Goal: Transaction & Acquisition: Purchase product/service

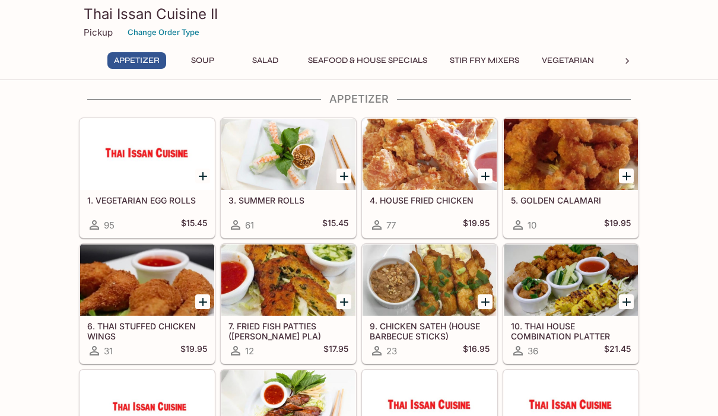
scroll to position [27, 0]
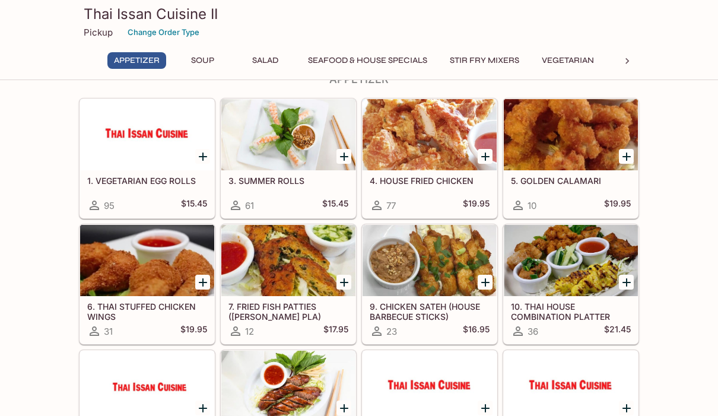
click at [351, 156] on icon "Add 3. SUMMER ROLLS" at bounding box center [344, 157] width 14 height 14
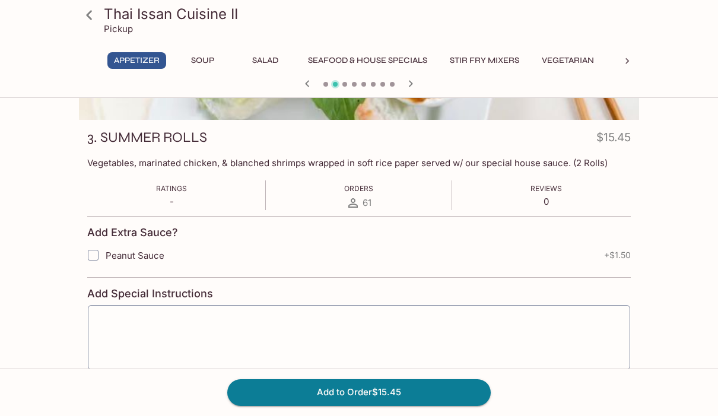
scroll to position [141, 0]
click at [373, 405] on button "Add to Order $15.45" at bounding box center [359, 392] width 264 height 26
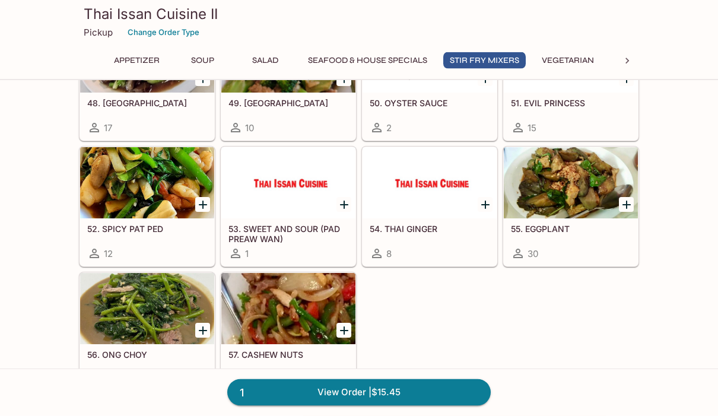
scroll to position [1416, 0]
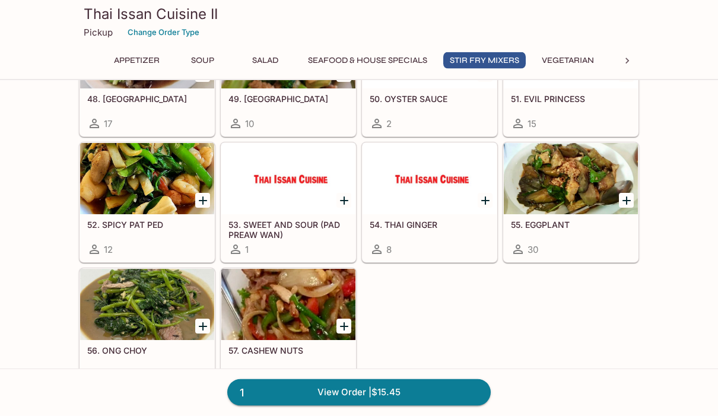
click at [627, 202] on icon "Add 55. EGGPLANT" at bounding box center [627, 201] width 8 height 8
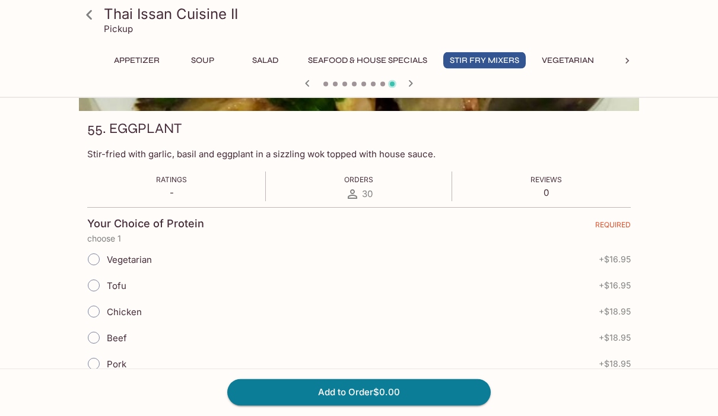
click at [101, 266] on input "Vegetarian" at bounding box center [93, 260] width 25 height 25
radio input "true"
click at [360, 405] on button "Add to Order $16.95" at bounding box center [359, 392] width 264 height 26
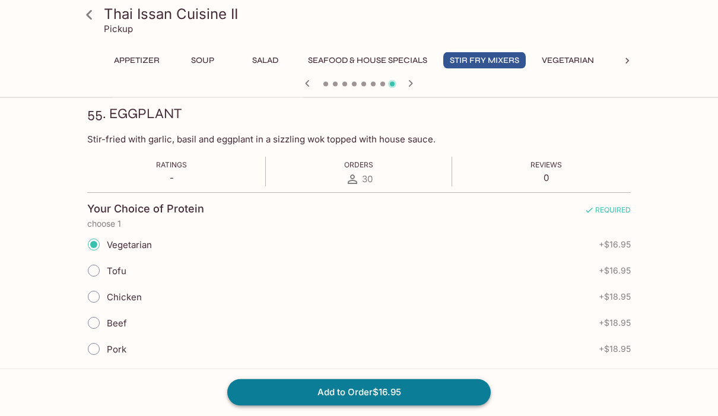
scroll to position [164, 0]
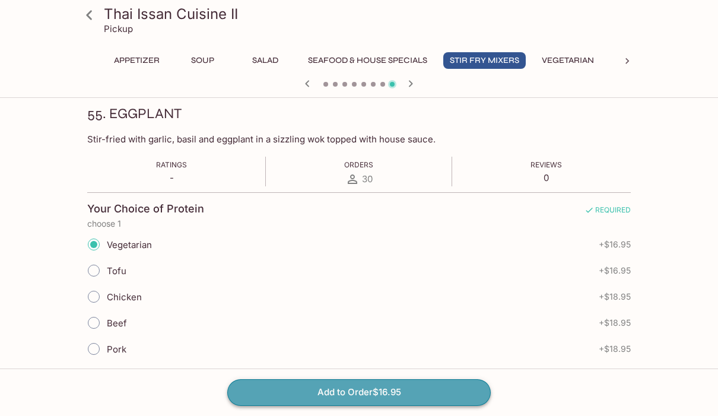
click at [360, 405] on button "Add to Order $16.95" at bounding box center [359, 392] width 264 height 26
click at [363, 405] on button "Add to Order $16.95" at bounding box center [359, 392] width 264 height 26
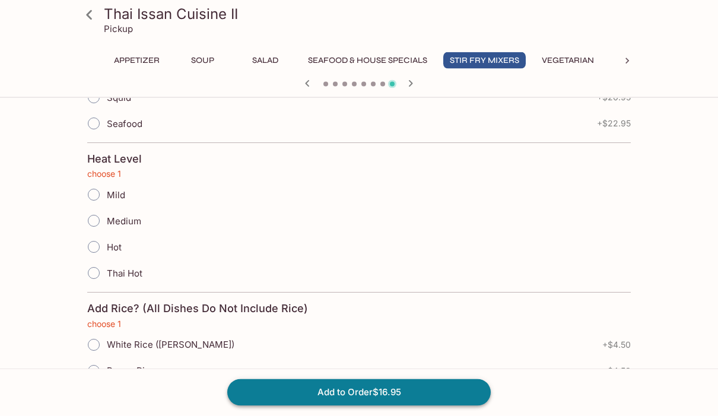
scroll to position [491, 0]
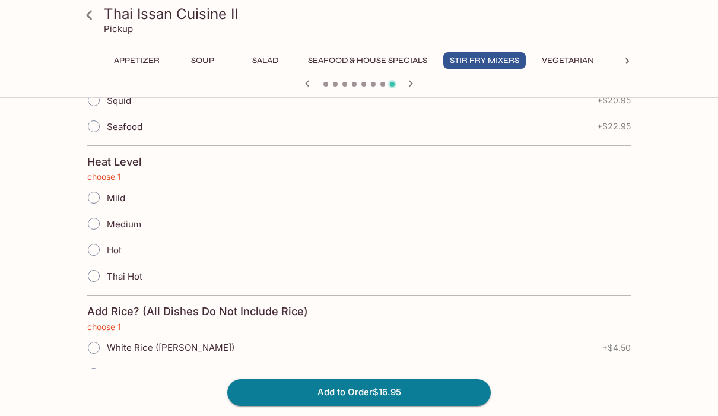
click at [96, 227] on input "Medium" at bounding box center [93, 223] width 25 height 25
radio input "true"
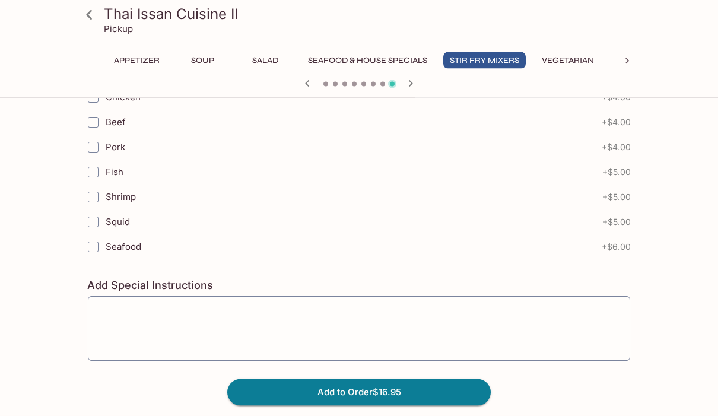
scroll to position [956, 0]
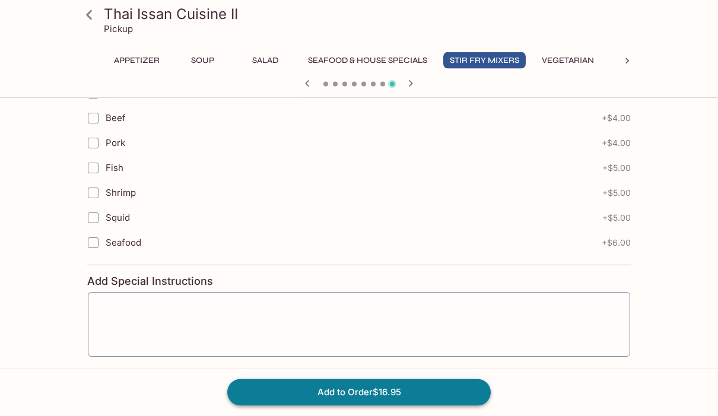
click at [354, 416] on div "Add to Order $16.95" at bounding box center [359, 392] width 718 height 47
click at [357, 405] on button "Add to Order $16.95" at bounding box center [359, 392] width 264 height 26
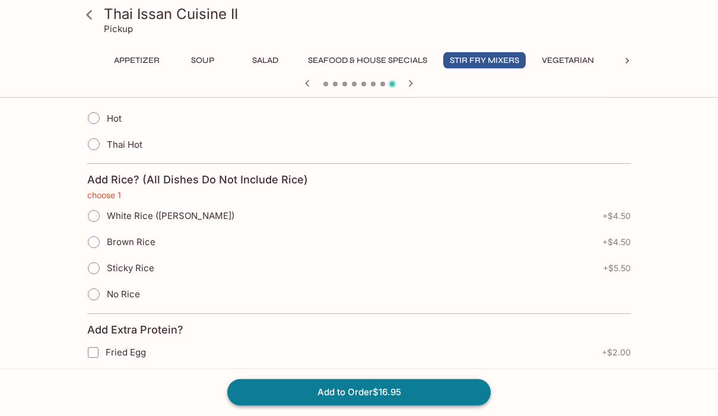
scroll to position [623, 0]
click at [99, 214] on input "White Rice ([PERSON_NAME])" at bounding box center [93, 216] width 25 height 25
radio input "true"
click at [352, 405] on button "Add to Order $21.45" at bounding box center [359, 392] width 264 height 26
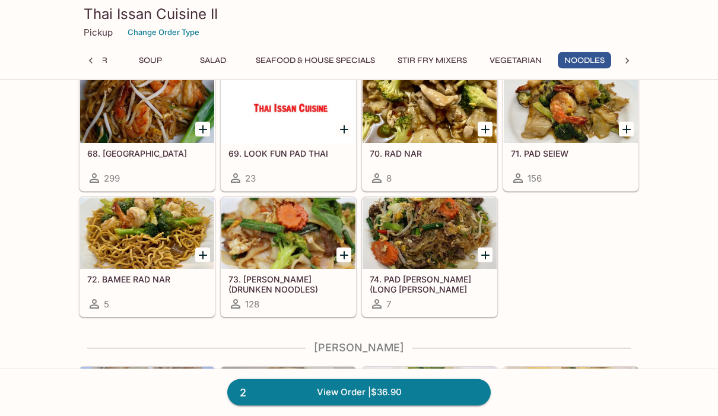
scroll to position [2098, 0]
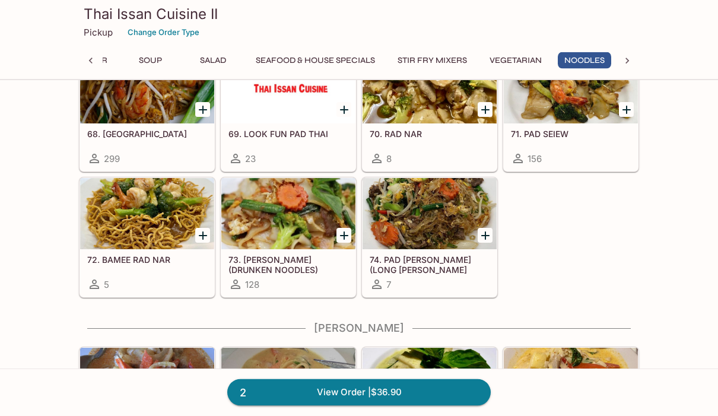
click at [346, 237] on icon "Add 73. KEE MAO (DRUNKEN NOODLES)" at bounding box center [344, 236] width 14 height 14
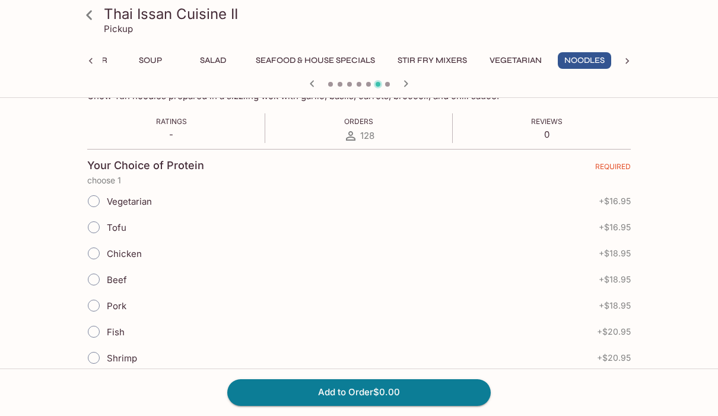
scroll to position [208, 0]
click at [100, 248] on input "Chicken" at bounding box center [93, 252] width 25 height 25
radio input "true"
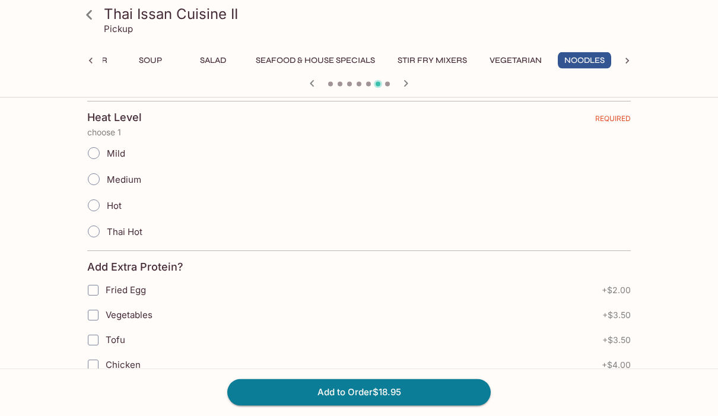
scroll to position [532, 0]
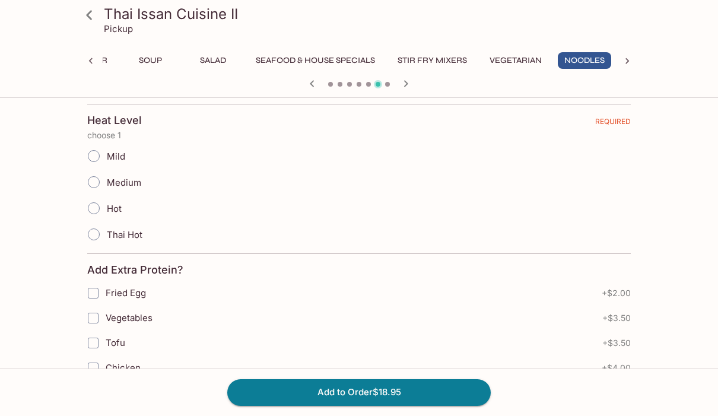
click at [100, 186] on input "Medium" at bounding box center [93, 182] width 25 height 25
radio input "true"
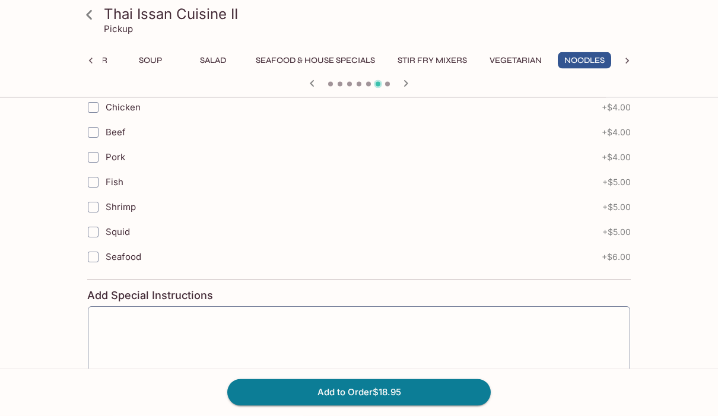
scroll to position [793, 0]
click at [352, 405] on button "Add to Order $18.95" at bounding box center [359, 392] width 264 height 26
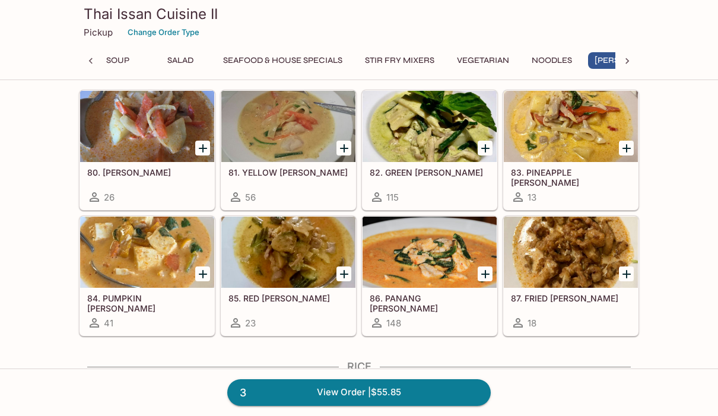
scroll to position [0, 115]
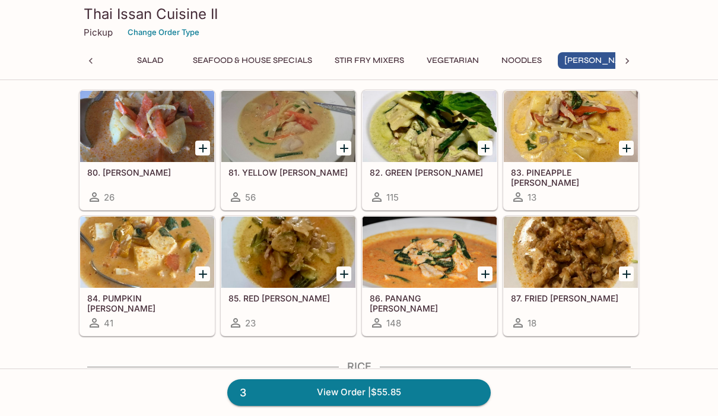
click at [486, 149] on icon "Add 82. GREEN CURRY" at bounding box center [485, 148] width 8 height 8
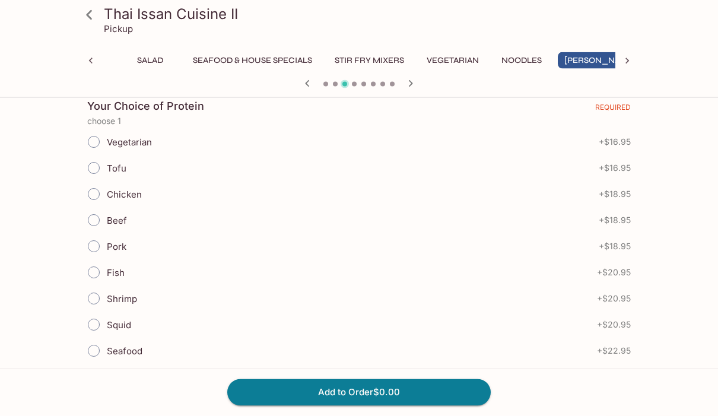
scroll to position [262, 0]
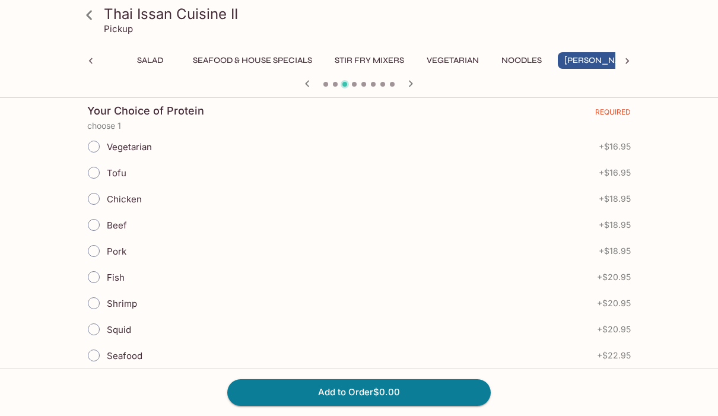
click at [95, 199] on input "Chicken" at bounding box center [93, 198] width 25 height 25
radio input "true"
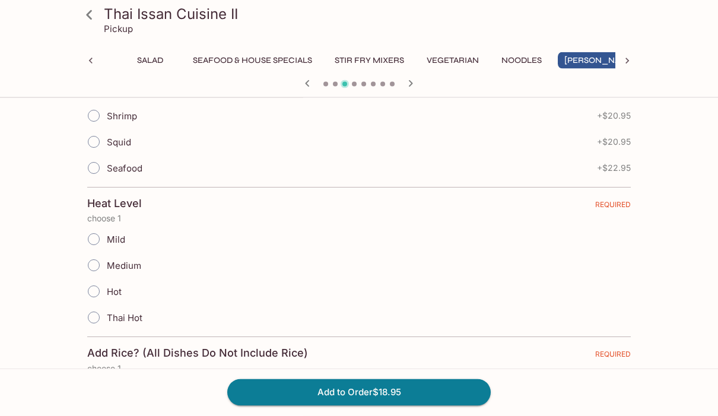
scroll to position [448, 0]
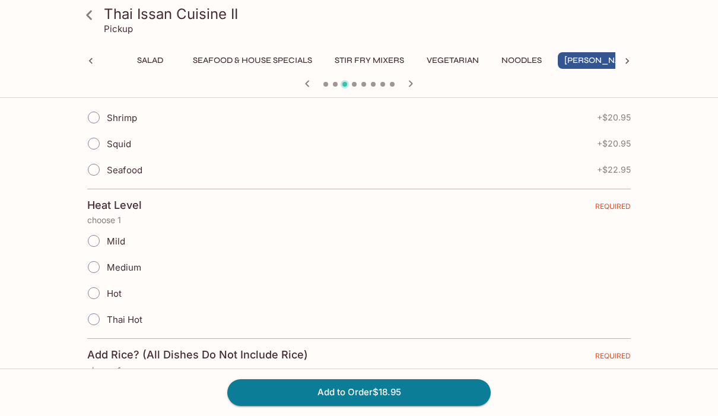
click at [101, 270] on input "Medium" at bounding box center [93, 267] width 25 height 25
radio input "true"
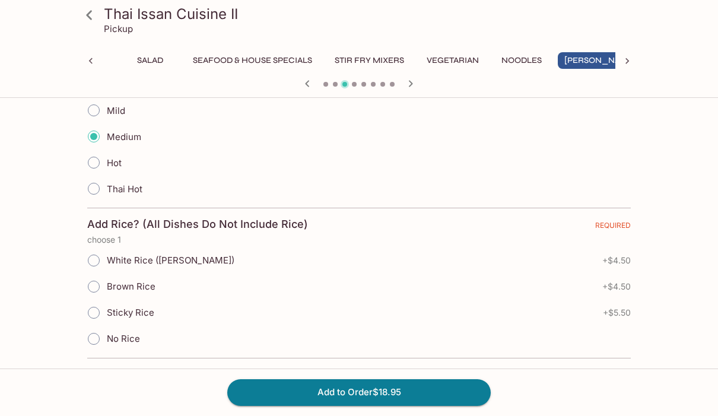
scroll to position [586, 0]
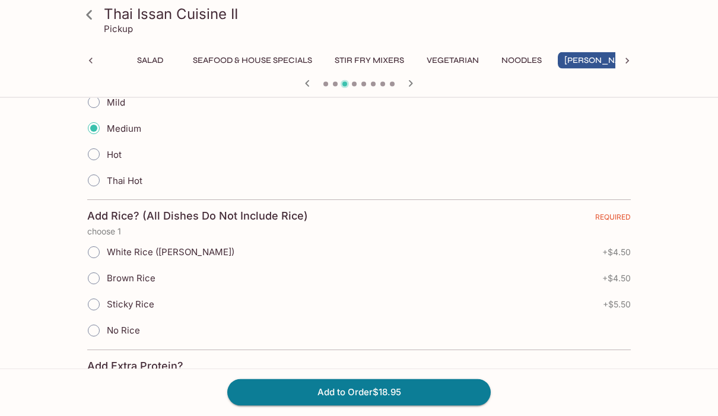
click at [98, 248] on input "White Rice ([PERSON_NAME])" at bounding box center [93, 252] width 25 height 25
radio input "true"
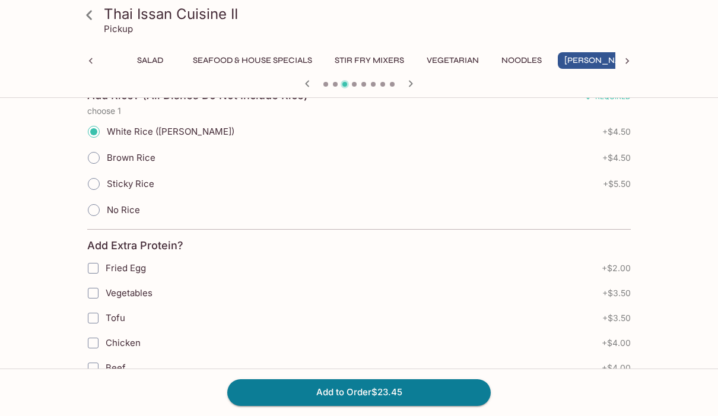
scroll to position [721, 0]
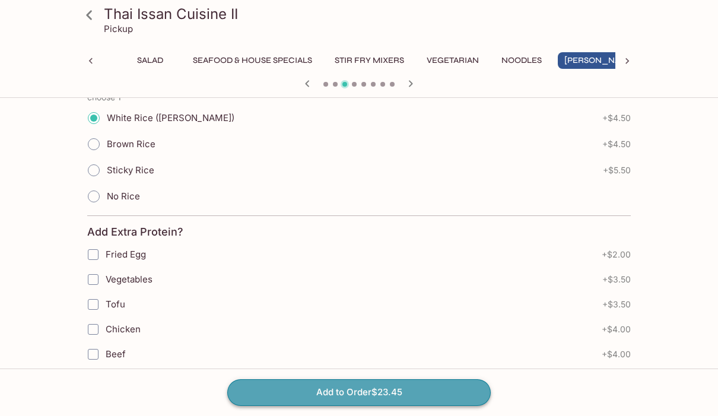
click at [356, 405] on button "Add to Order $23.45" at bounding box center [359, 392] width 264 height 26
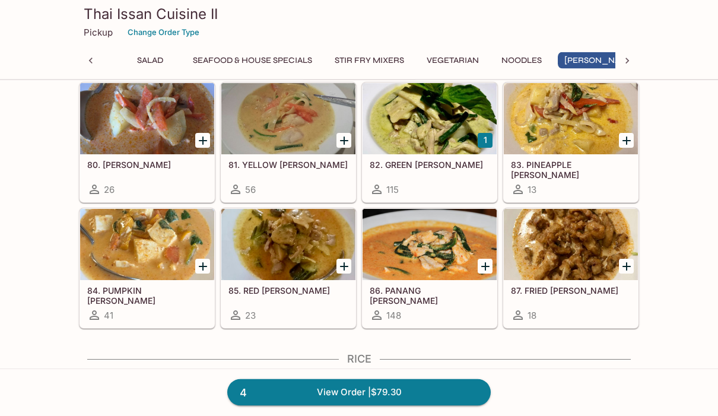
scroll to position [2362, 0]
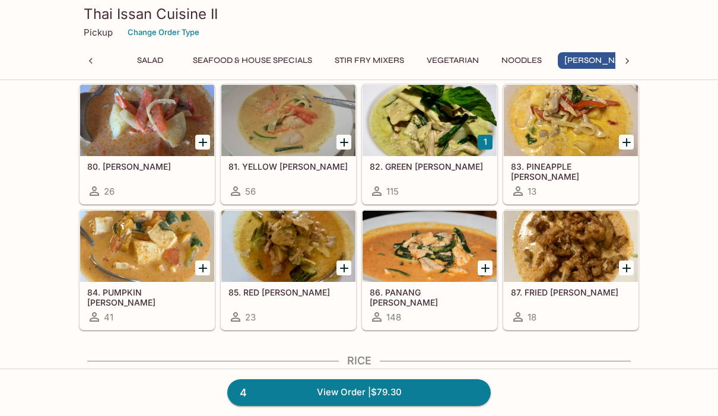
click at [342, 268] on icon "Add 85. RED CURRY" at bounding box center [344, 268] width 8 height 8
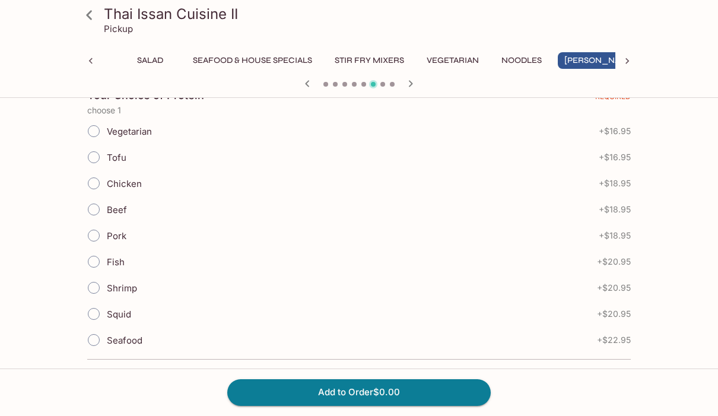
scroll to position [277, 0]
click at [97, 210] on input "Beef" at bounding box center [93, 210] width 25 height 25
radio input "true"
click at [100, 236] on input "Pork" at bounding box center [93, 235] width 25 height 25
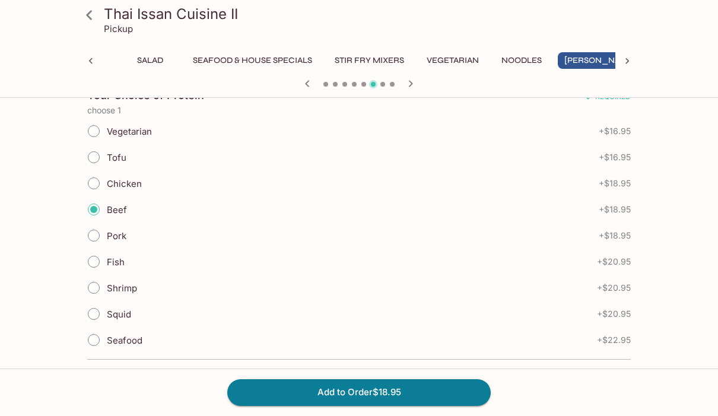
radio input "true"
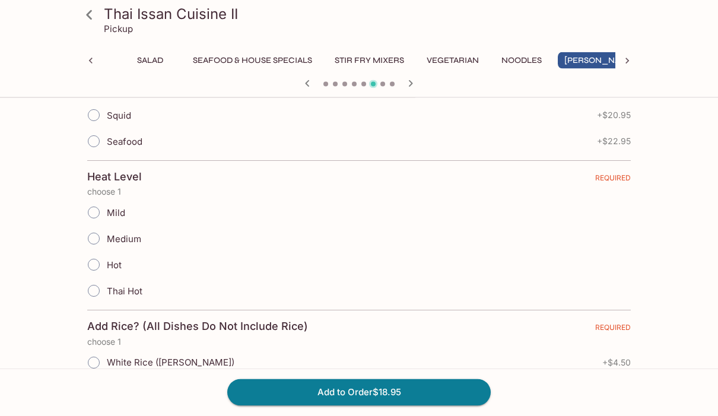
click at [98, 241] on input "Medium" at bounding box center [93, 239] width 25 height 25
radio input "true"
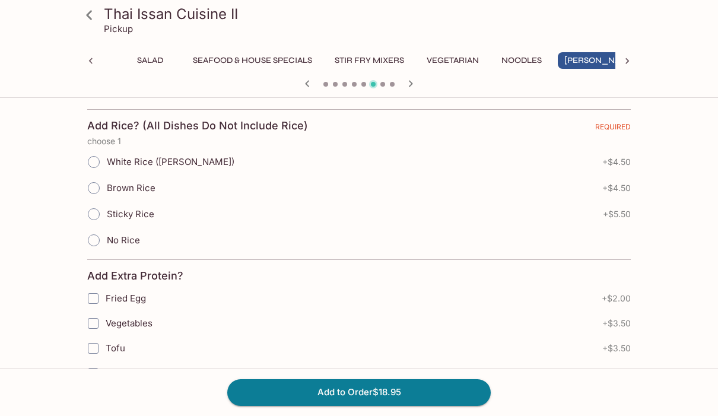
scroll to position [687, 0]
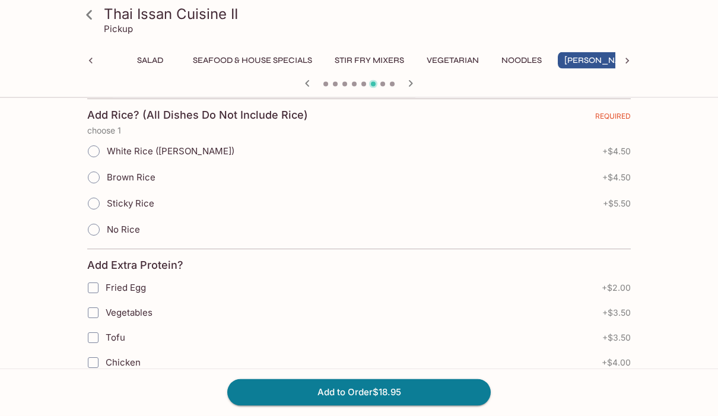
click at [97, 158] on input "White Rice ([PERSON_NAME])" at bounding box center [93, 152] width 25 height 25
radio input "true"
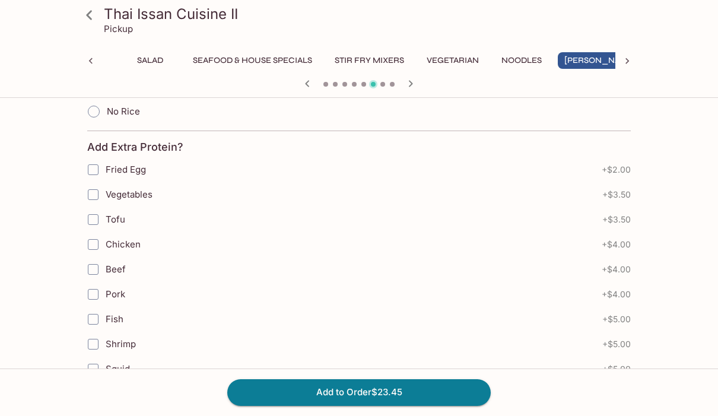
scroll to position [0, 0]
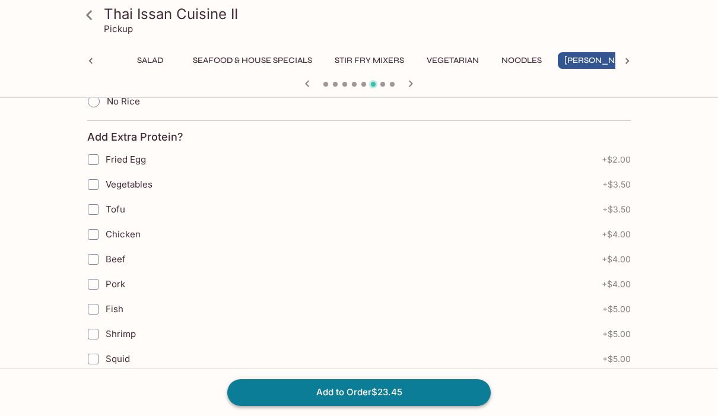
click at [361, 405] on button "Add to Order $23.45" at bounding box center [359, 392] width 264 height 26
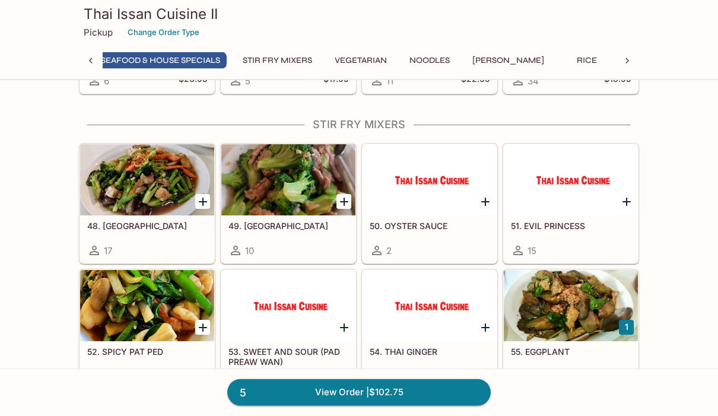
scroll to position [0, 199]
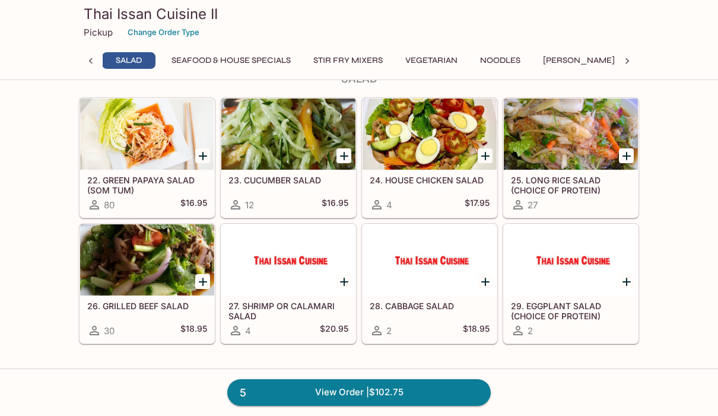
click at [208, 277] on icon "Add 26. GRILLED BEEF SALAD" at bounding box center [203, 282] width 14 height 14
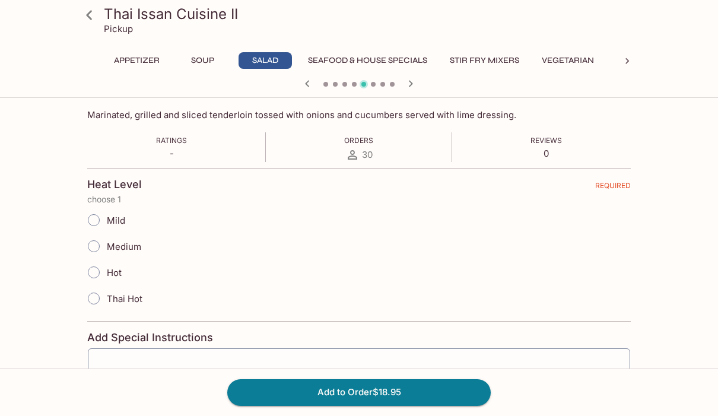
click at [104, 246] on input "Medium" at bounding box center [93, 246] width 25 height 25
radio input "true"
click at [354, 405] on button "Add to Order $18.95" at bounding box center [359, 392] width 264 height 26
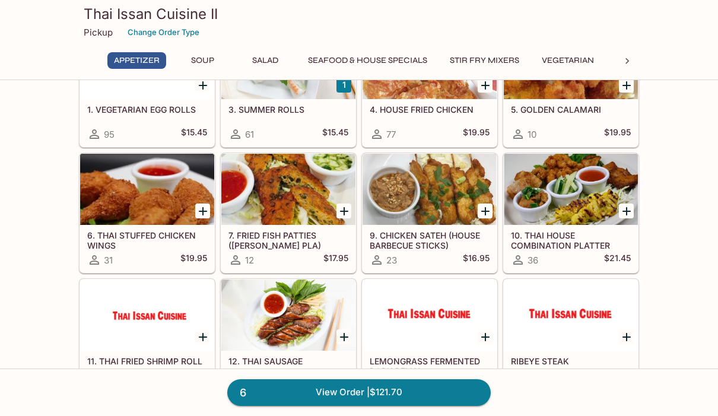
click at [572, 247] on h5 "10. THAI HOUSE COMBINATION PLATTER" at bounding box center [571, 240] width 120 height 20
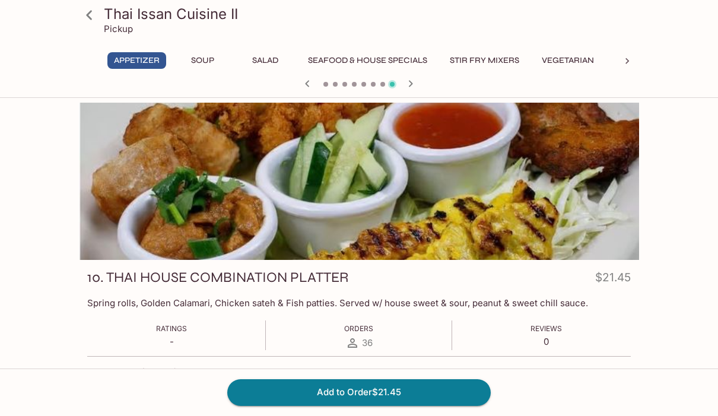
click at [157, 56] on button "Appetizer" at bounding box center [136, 60] width 59 height 17
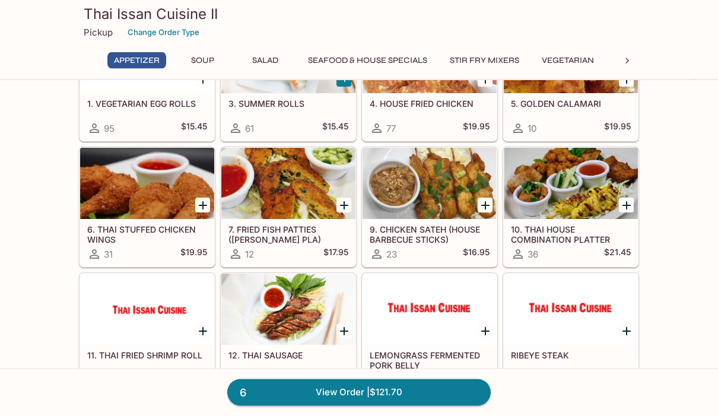
scroll to position [93, 0]
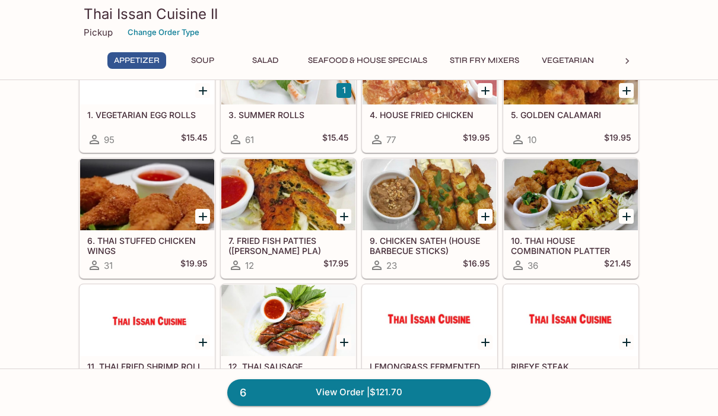
click at [489, 215] on icon "Add 9. CHICKEN SATEH (HOUSE BARBECUE STICKS)" at bounding box center [485, 217] width 14 height 14
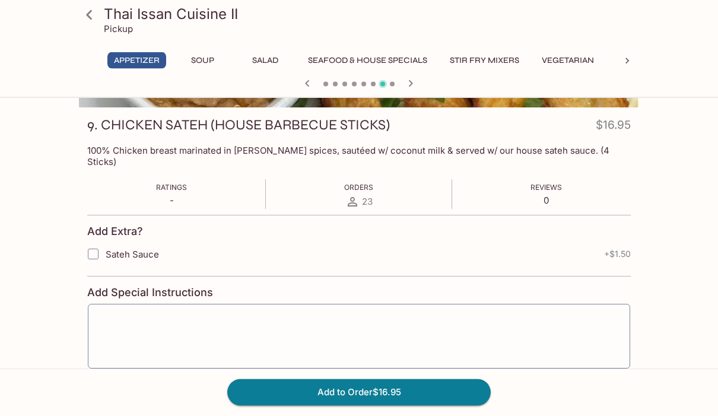
scroll to position [152, 0]
click at [363, 405] on button "Add to Order $16.95" at bounding box center [359, 392] width 264 height 26
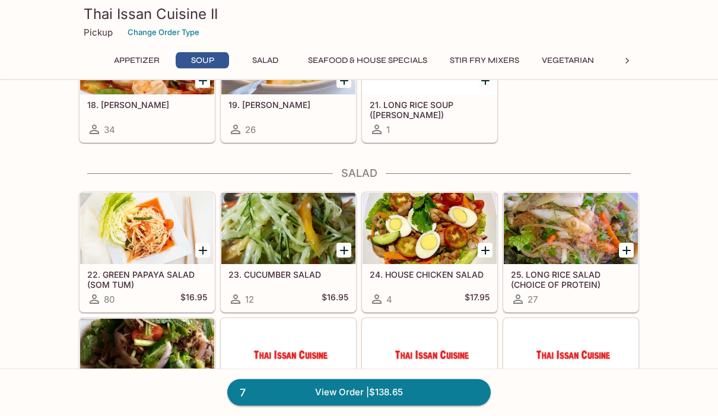
scroll to position [529, 0]
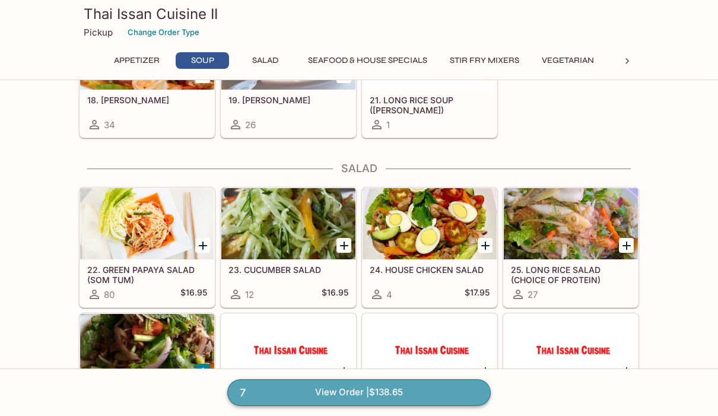
click at [355, 405] on link "7 View Order | $138.65" at bounding box center [359, 392] width 264 height 26
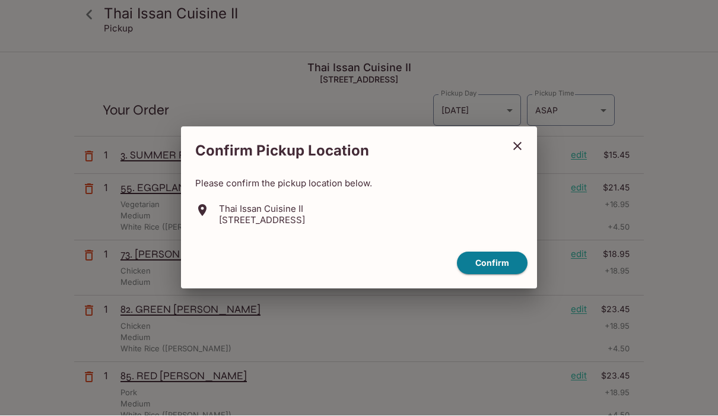
scroll to position [2, 0]
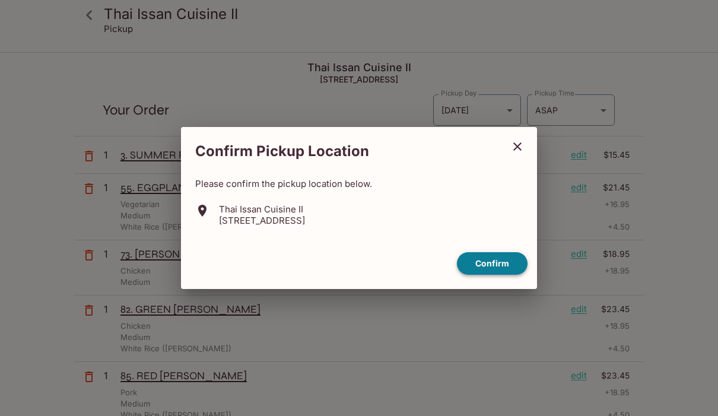
click at [503, 275] on button "Confirm" at bounding box center [492, 263] width 71 height 23
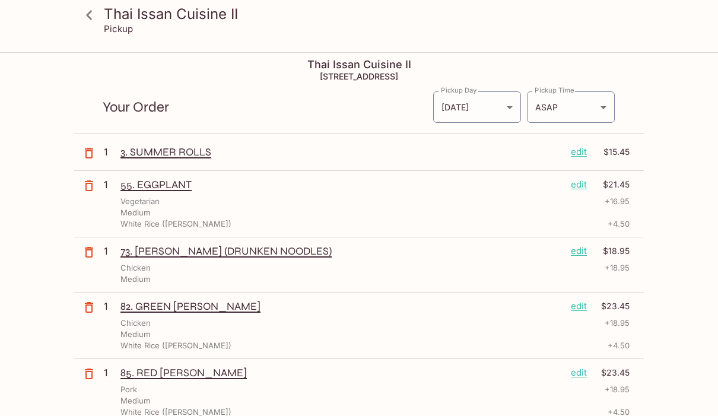
scroll to position [0, 0]
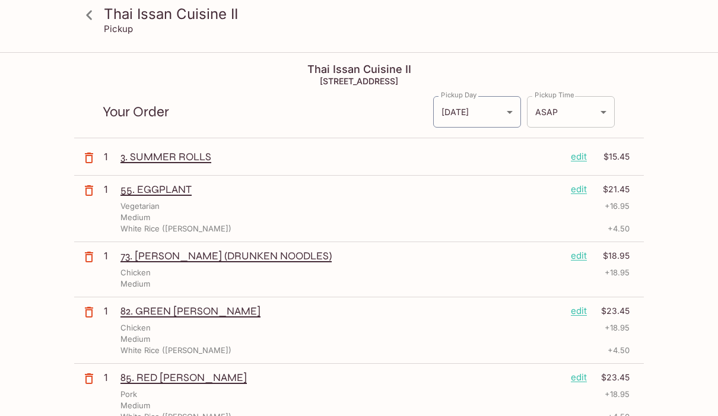
click at [606, 112] on body "Thai Issan Cuisine II Pickup Thai Issan Cuisine II [STREET_ADDRESS] Your Order …" at bounding box center [359, 261] width 718 height 416
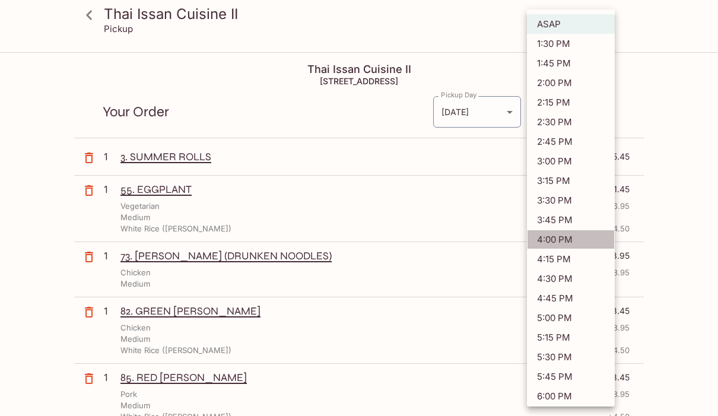
click at [568, 234] on li "4:00 PM" at bounding box center [571, 240] width 88 height 20
type input "[DATE]T02:00:00.000000Z"
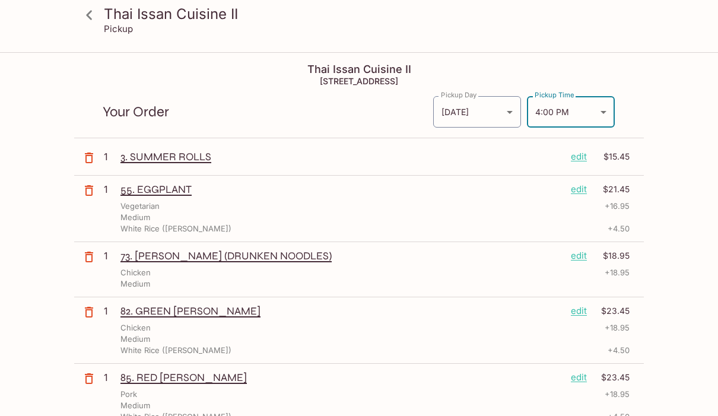
click at [91, 13] on icon at bounding box center [89, 15] width 21 height 21
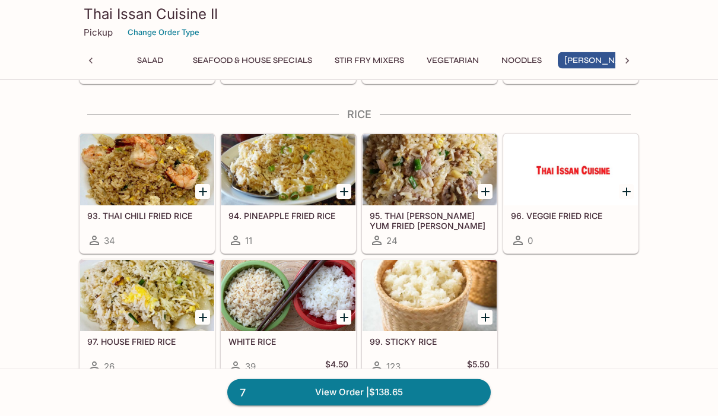
scroll to position [2608, 0]
click at [348, 311] on icon "Add WHITE RICE" at bounding box center [344, 317] width 14 height 14
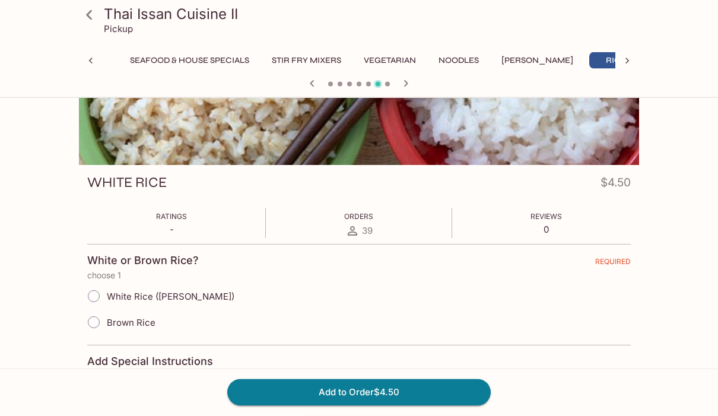
scroll to position [95, 0]
click at [95, 290] on input "White Rice ([PERSON_NAME])" at bounding box center [93, 296] width 25 height 25
radio input "true"
click at [343, 405] on button "Add to Order $4.50" at bounding box center [359, 392] width 264 height 26
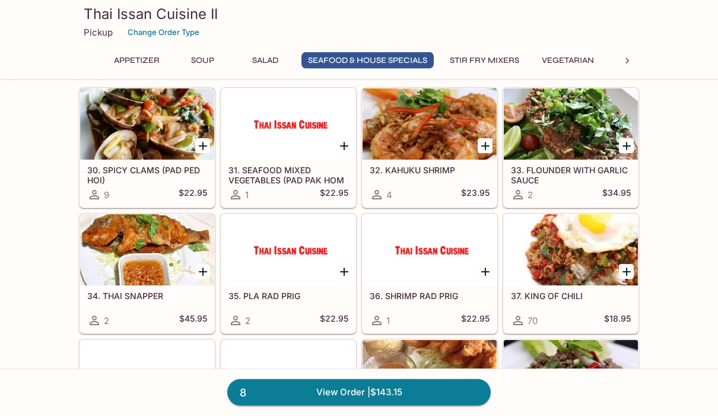
scroll to position [924, 0]
click at [141, 140] on div at bounding box center [147, 123] width 134 height 71
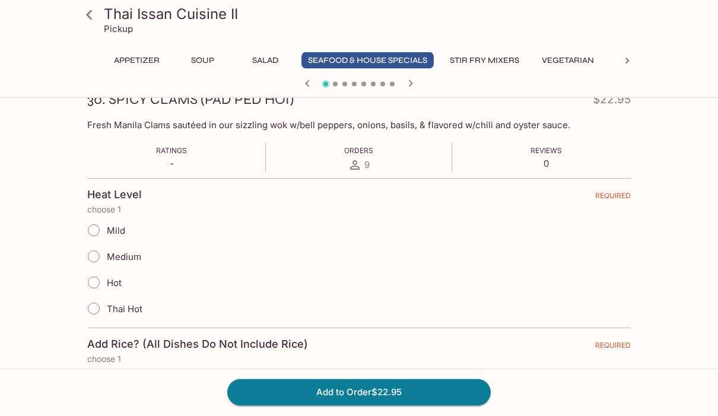
click at [97, 259] on input "Medium" at bounding box center [93, 257] width 25 height 25
radio input "true"
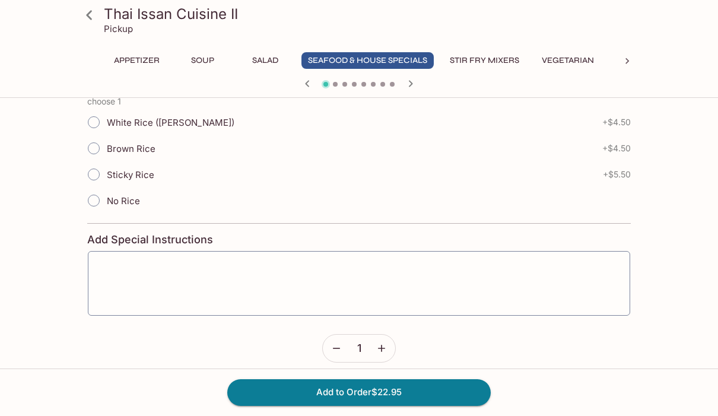
scroll to position [401, 0]
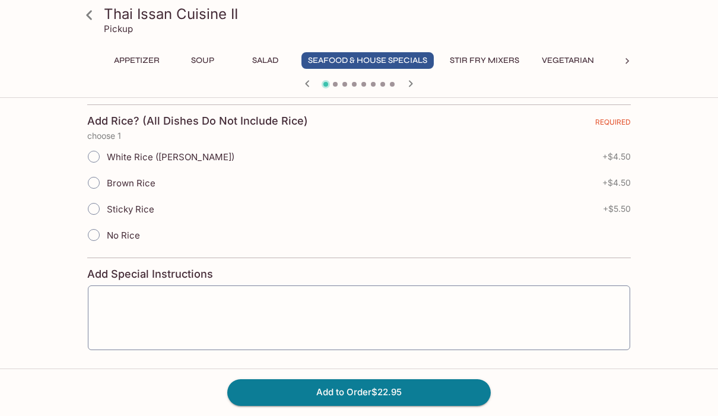
click at [95, 159] on input "White Rice ([PERSON_NAME])" at bounding box center [93, 156] width 25 height 25
radio input "true"
click at [359, 405] on button "Add to Order $27.45" at bounding box center [359, 392] width 264 height 26
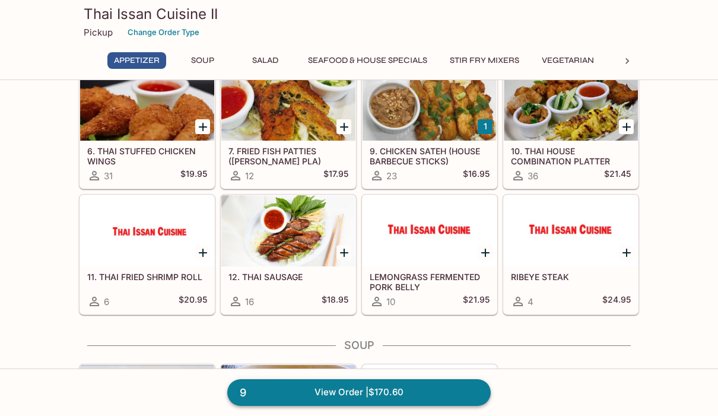
click at [356, 405] on link "9 View Order | $170.60" at bounding box center [359, 392] width 264 height 26
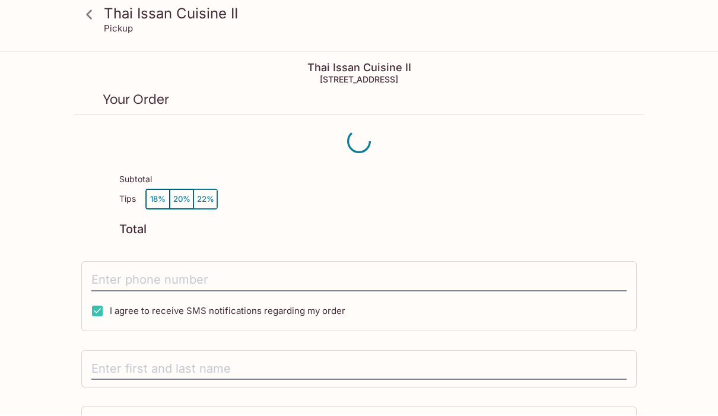
scroll to position [2, 0]
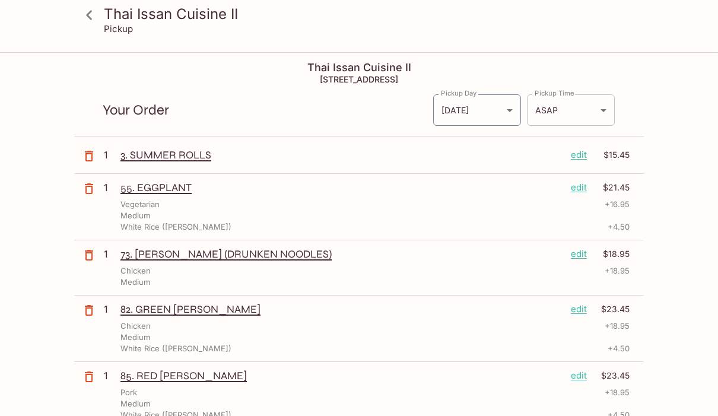
click at [603, 106] on body "Thai Issan Cuisine II Pickup Thai Issan Cuisine II [STREET_ADDRESS] Your Order …" at bounding box center [359, 260] width 718 height 416
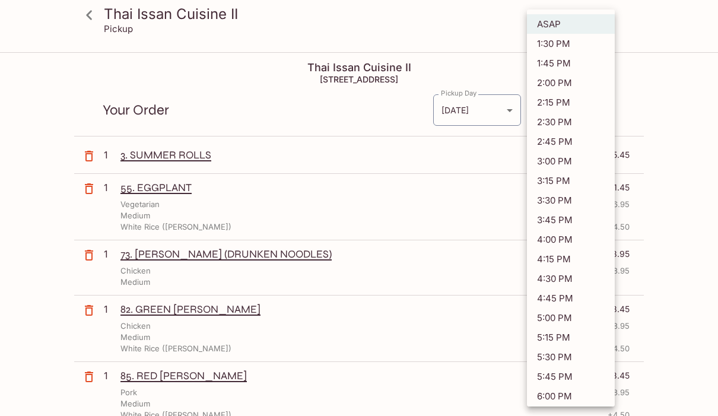
click at [571, 218] on li "3:45 PM" at bounding box center [571, 220] width 88 height 20
type input "[DATE]T01:45:02.000000Z"
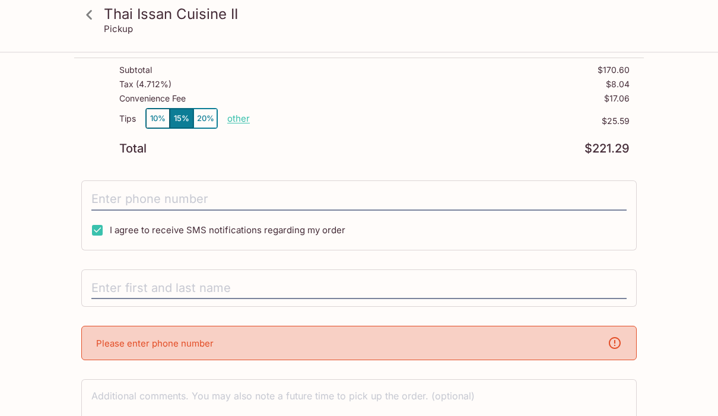
scroll to position [548, 0]
click at [582, 337] on div "Please enter phone number" at bounding box center [359, 343] width 556 height 34
click at [338, 347] on div "Please enter phone number" at bounding box center [359, 343] width 556 height 34
click at [604, 351] on div "Please enter phone number" at bounding box center [359, 343] width 556 height 34
click at [232, 281] on input "text" at bounding box center [358, 288] width 535 height 23
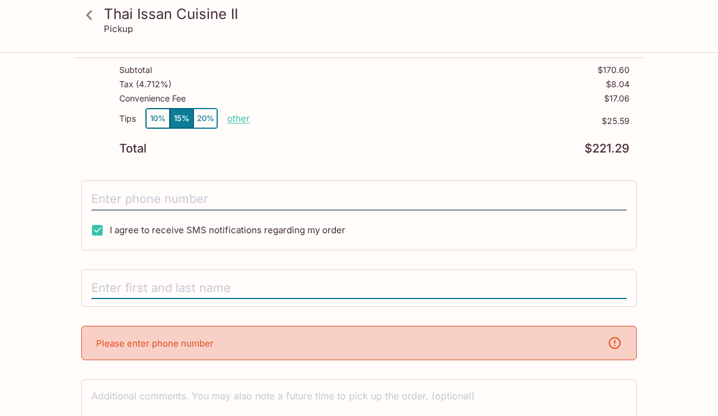
scroll to position [547, 0]
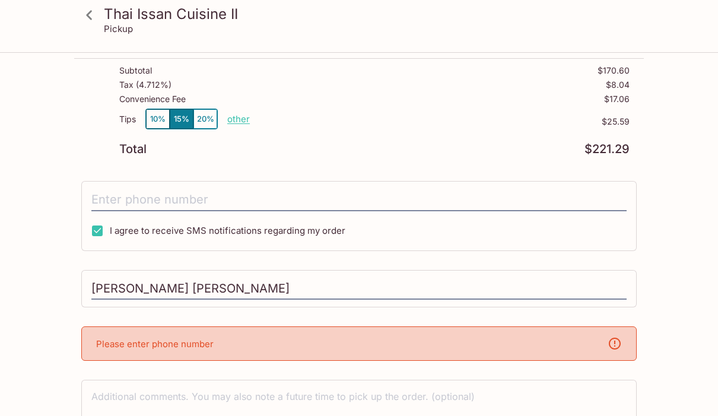
click at [287, 340] on div "Please enter phone number" at bounding box center [359, 343] width 556 height 34
click at [195, 350] on div "Please enter phone number" at bounding box center [359, 343] width 556 height 34
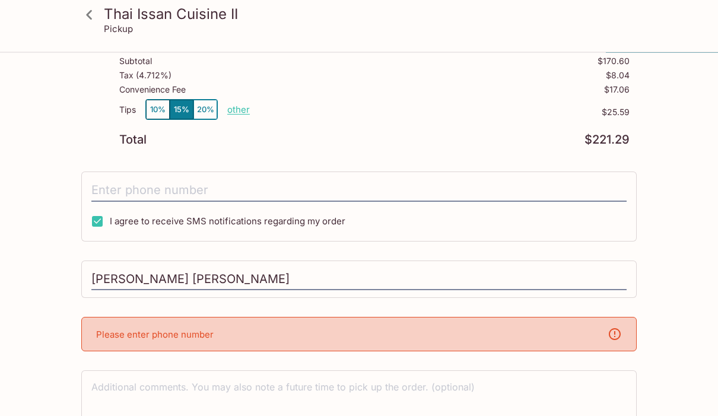
scroll to position [601, 0]
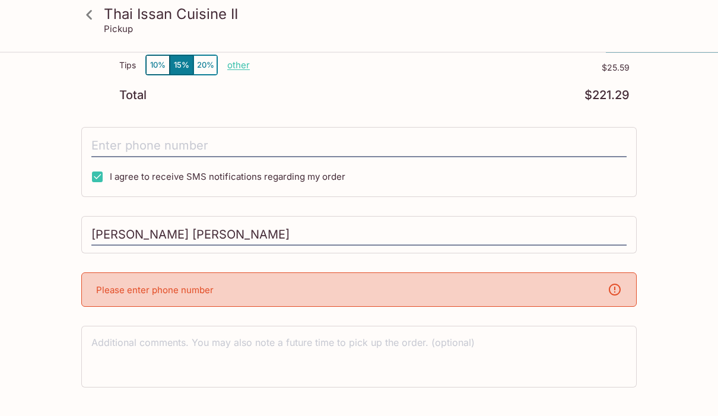
click at [622, 284] on icon at bounding box center [615, 290] width 14 height 14
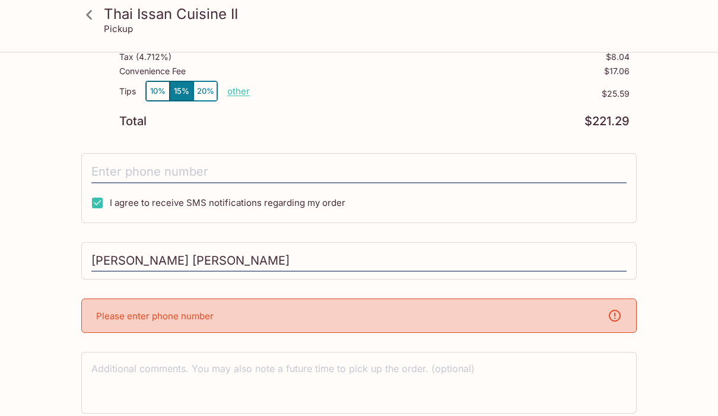
scroll to position [574, 0]
click at [175, 325] on div "Please enter phone number" at bounding box center [359, 317] width 556 height 34
click at [341, 326] on div "Please enter phone number" at bounding box center [359, 317] width 556 height 34
click at [297, 322] on div "Please enter phone number" at bounding box center [359, 317] width 556 height 34
click at [271, 319] on div "Please enter phone number" at bounding box center [359, 317] width 556 height 34
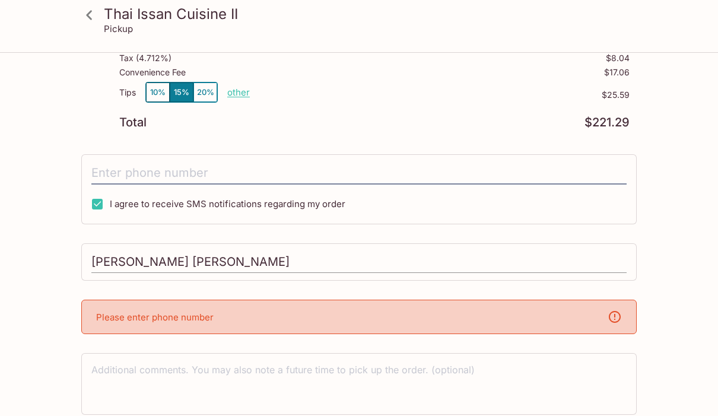
click at [254, 267] on input "[PERSON_NAME] [PERSON_NAME]" at bounding box center [358, 262] width 535 height 23
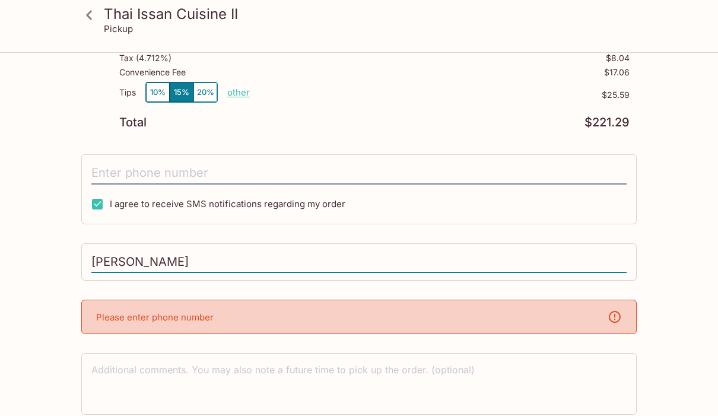
type input "[PERSON_NAME] [PERSON_NAME]"
click at [258, 308] on div "Please enter phone number" at bounding box center [359, 317] width 556 height 34
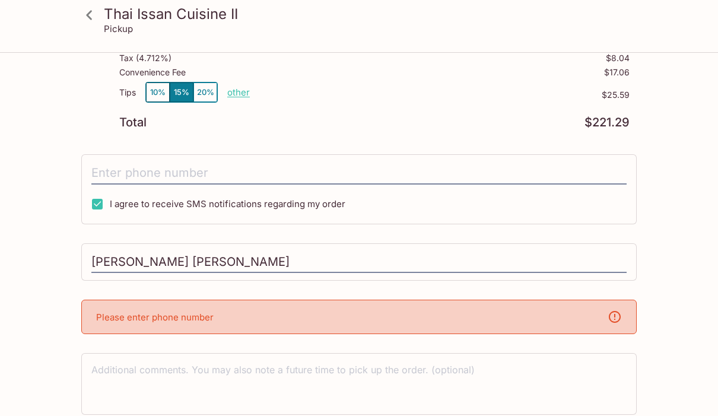
click at [614, 319] on icon at bounding box center [615, 317] width 12 height 12
click at [613, 316] on icon at bounding box center [615, 317] width 14 height 14
click at [152, 324] on div "Please enter phone number" at bounding box center [359, 317] width 556 height 34
click at [148, 324] on div "Please enter phone number" at bounding box center [359, 317] width 556 height 34
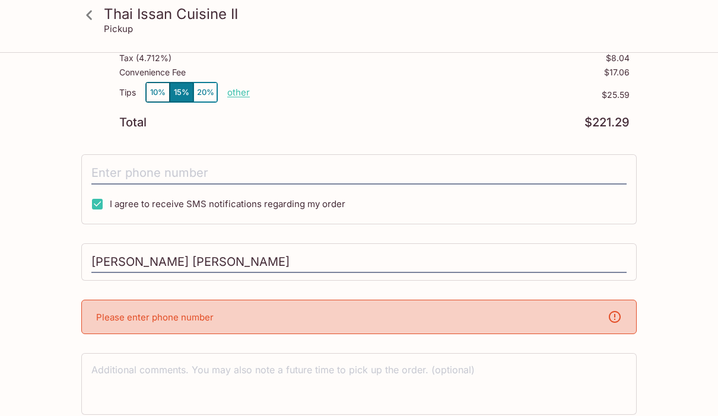
click at [234, 318] on div "Please enter phone number" at bounding box center [359, 317] width 556 height 34
click at [255, 321] on div "Please enter phone number" at bounding box center [359, 317] width 556 height 34
click at [614, 318] on icon at bounding box center [615, 317] width 14 height 14
click at [623, 322] on div "Please enter phone number" at bounding box center [359, 317] width 556 height 34
click at [632, 322] on div "Please enter phone number" at bounding box center [359, 317] width 556 height 34
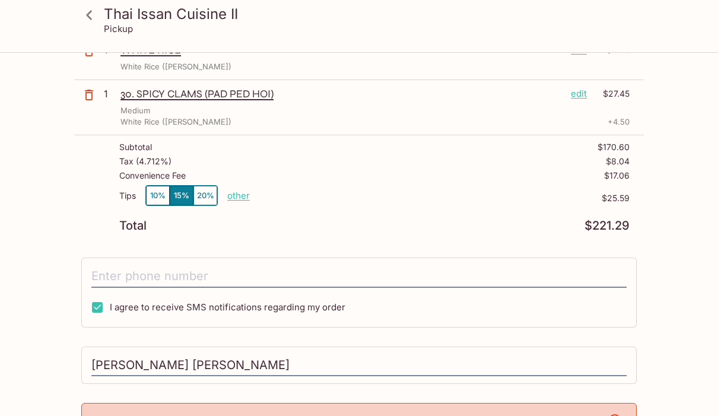
scroll to position [463, 0]
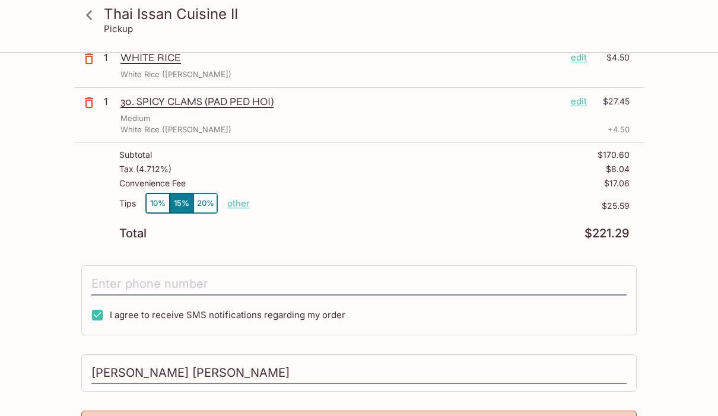
click at [154, 209] on button "10%" at bounding box center [158, 204] width 24 height 20
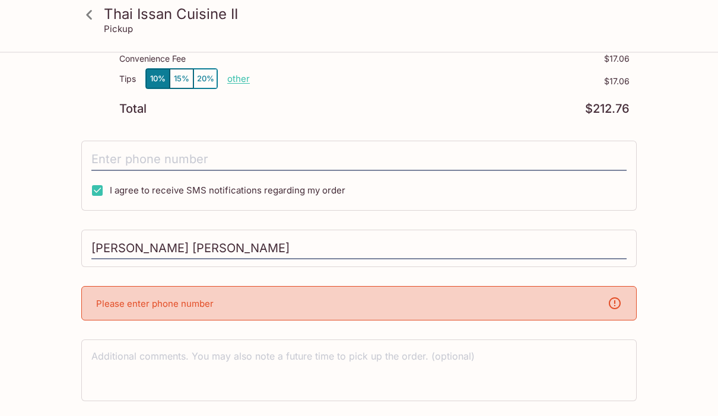
scroll to position [601, 0]
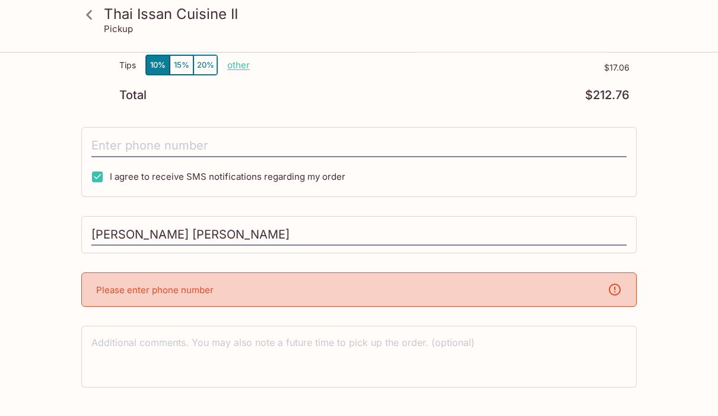
click at [618, 291] on icon at bounding box center [615, 290] width 14 height 14
click at [618, 290] on icon at bounding box center [615, 290] width 14 height 14
click at [611, 292] on icon at bounding box center [615, 290] width 12 height 12
click at [179, 292] on p "Please enter phone number" at bounding box center [155, 290] width 118 height 11
click at [178, 291] on p "Please enter phone number" at bounding box center [155, 290] width 118 height 11
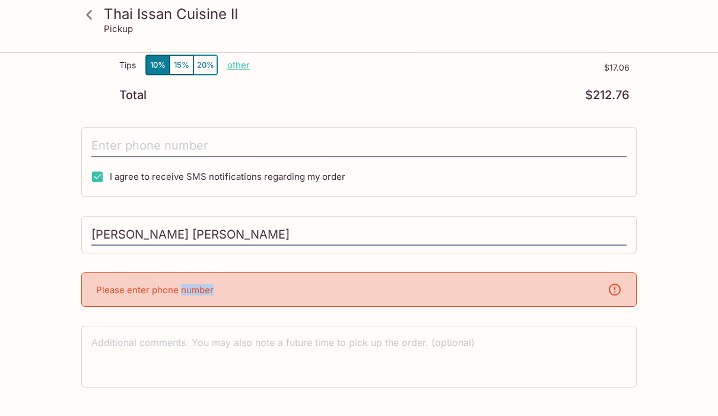
click at [192, 299] on div "Please enter phone number" at bounding box center [359, 290] width 556 height 34
click at [246, 299] on div "Please enter phone number" at bounding box center [359, 290] width 556 height 34
click at [622, 297] on div "Please enter phone number" at bounding box center [359, 290] width 556 height 34
click at [619, 287] on icon at bounding box center [615, 290] width 14 height 14
click at [293, 229] on input "[PERSON_NAME] [PERSON_NAME]" at bounding box center [358, 235] width 535 height 23
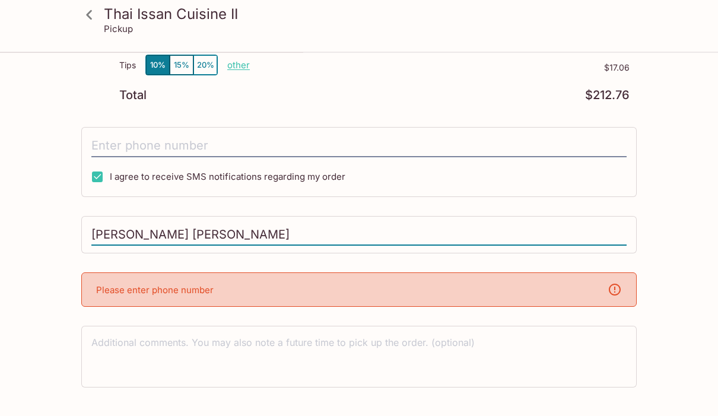
type input "[PHONE_NUMBER]"
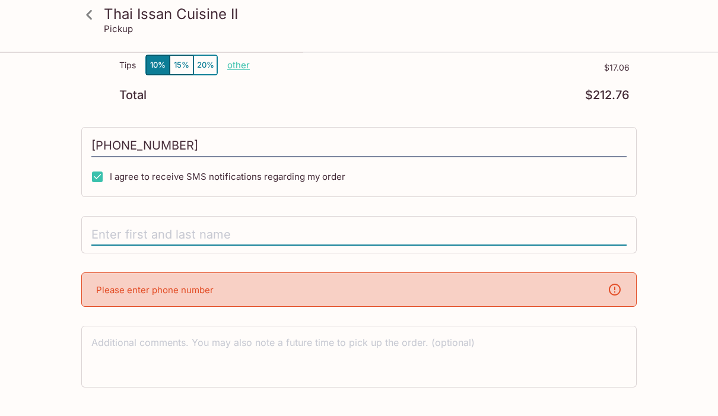
type input "[PERSON_NAME] [PERSON_NAME]"
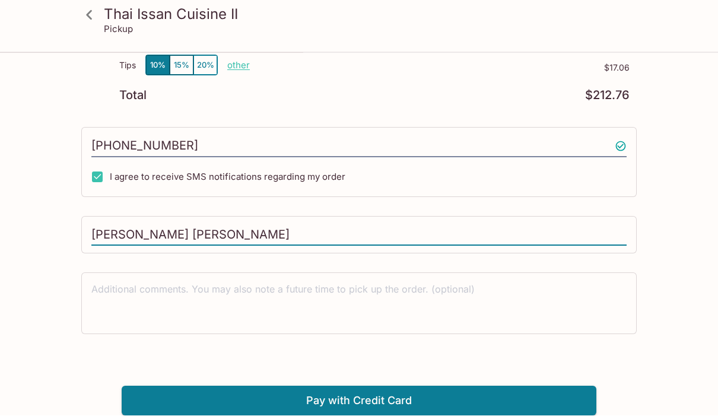
scroll to position [547, 0]
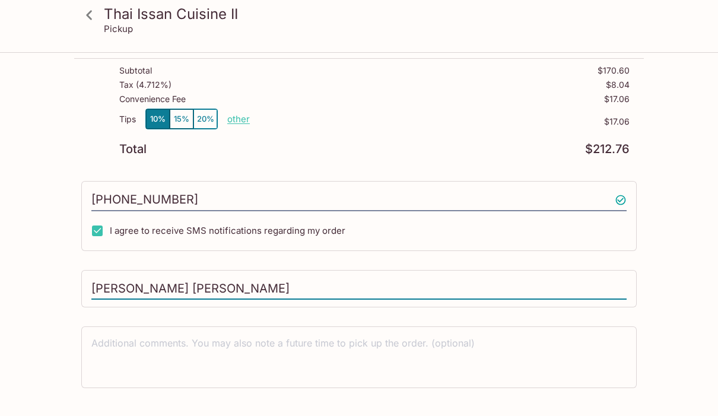
type textarea "[PHONE_NUMBER]"
